Goal: Information Seeking & Learning: Learn about a topic

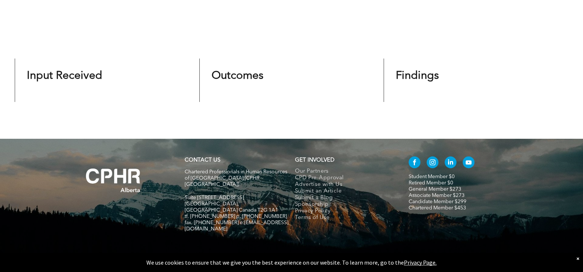
scroll to position [414, 0]
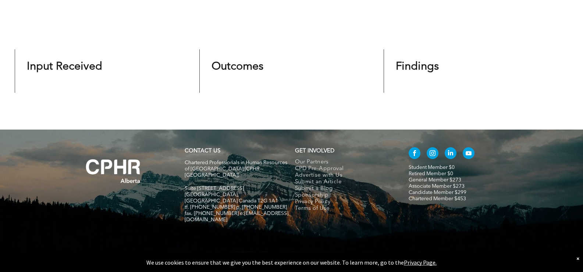
click at [420, 67] on span "Findings" at bounding box center [417, 66] width 43 height 11
click at [233, 71] on span "Outcomes" at bounding box center [237, 66] width 52 height 11
click at [80, 65] on span "Input Received" at bounding box center [64, 66] width 75 height 11
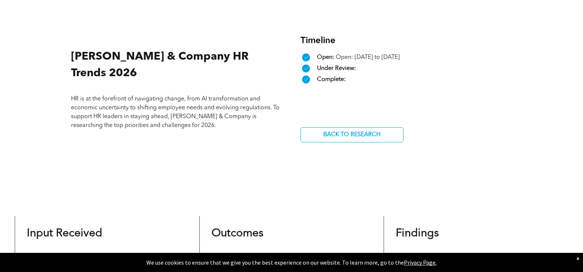
scroll to position [230, 0]
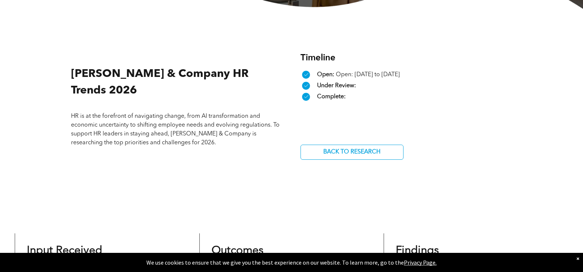
click at [332, 90] on div "A check mark in a black circle on a white background. Under Review:" at bounding box center [406, 85] width 212 height 11
click at [328, 100] on span "Complete:" at bounding box center [331, 97] width 29 height 6
click at [149, 80] on span "[PERSON_NAME] & Company HR Trends 2026" at bounding box center [160, 82] width 178 height 28
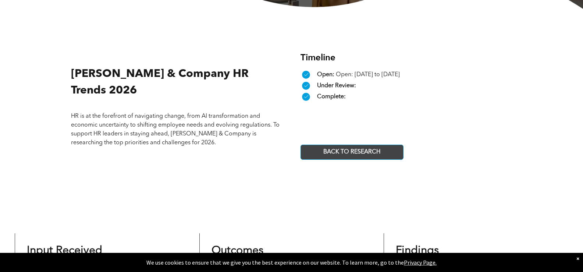
click at [353, 153] on span "BACK TO RESEARCH" at bounding box center [352, 152] width 62 height 14
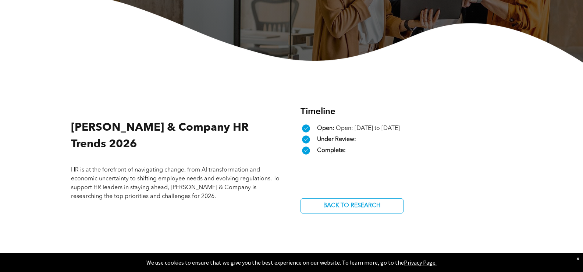
scroll to position [46, 0]
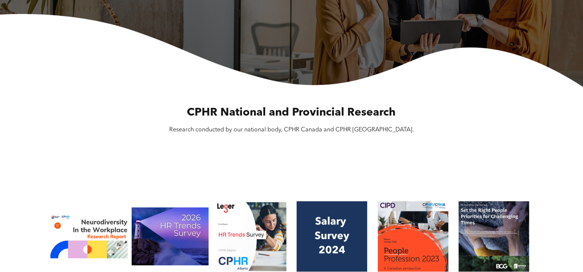
scroll to position [257, 0]
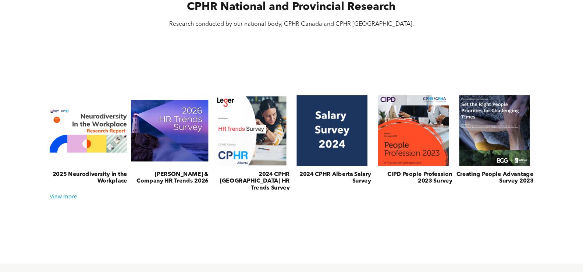
click at [173, 129] on link at bounding box center [169, 130] width 82 height 75
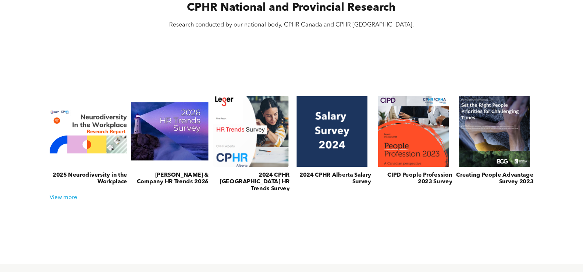
click at [245, 118] on link at bounding box center [251, 131] width 82 height 75
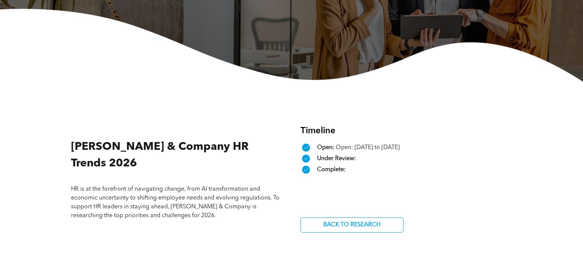
scroll to position [184, 0]
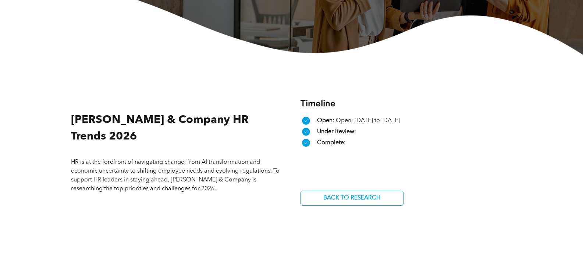
click at [324, 130] on span "Under Review:" at bounding box center [336, 132] width 39 height 6
click at [324, 140] on span "Complete:" at bounding box center [331, 143] width 29 height 6
click at [324, 144] on span "Complete:" at bounding box center [331, 143] width 29 height 6
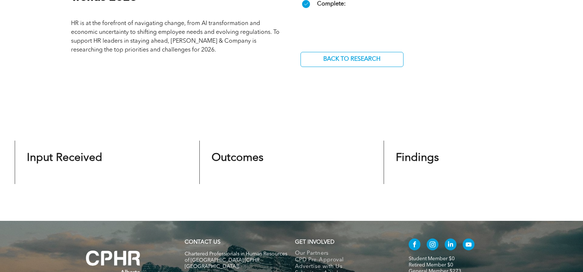
scroll to position [331, 0]
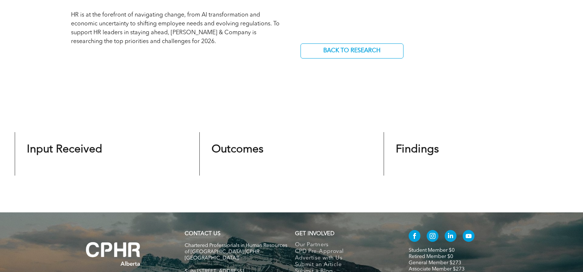
click at [230, 150] on span "Outcomes" at bounding box center [237, 149] width 52 height 11
click at [78, 147] on span "Input Received" at bounding box center [64, 149] width 75 height 11
click at [419, 150] on span "Findings" at bounding box center [417, 149] width 43 height 11
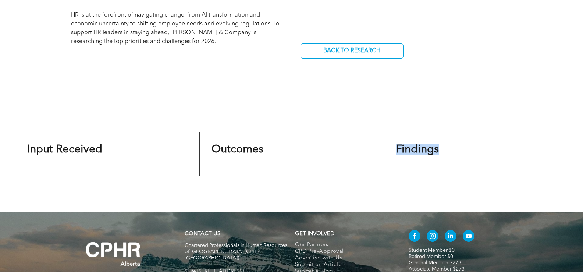
click at [419, 150] on span "Findings" at bounding box center [417, 149] width 43 height 11
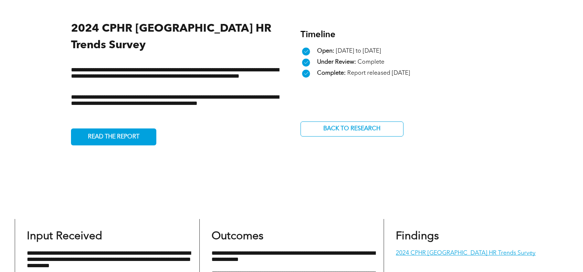
scroll to position [294, 0]
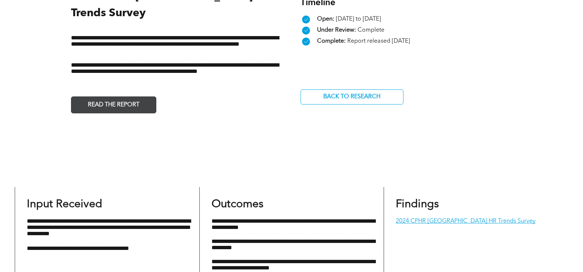
click at [137, 98] on span "READ THE REPORT" at bounding box center [113, 105] width 57 height 14
